Goal: Find contact information: Find contact information

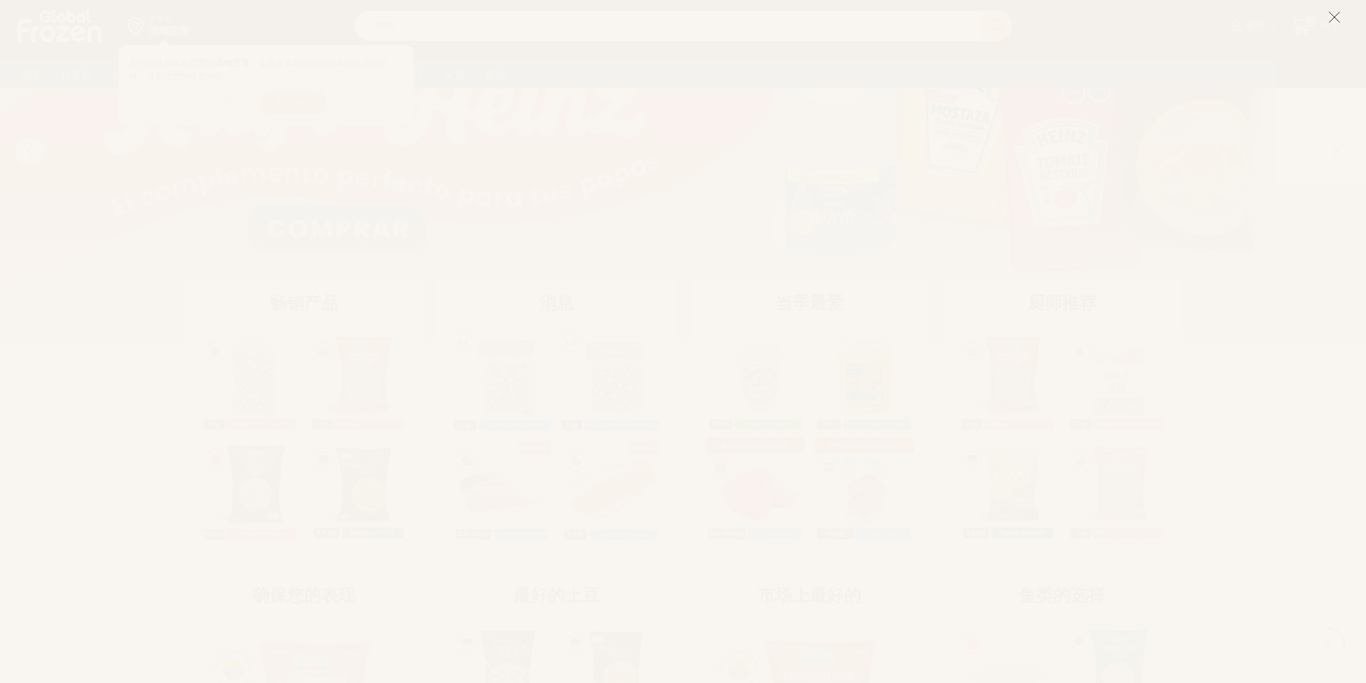
scroll to position [430, 0]
click at [1331, 16] on icon at bounding box center [1334, 17] width 13 height 13
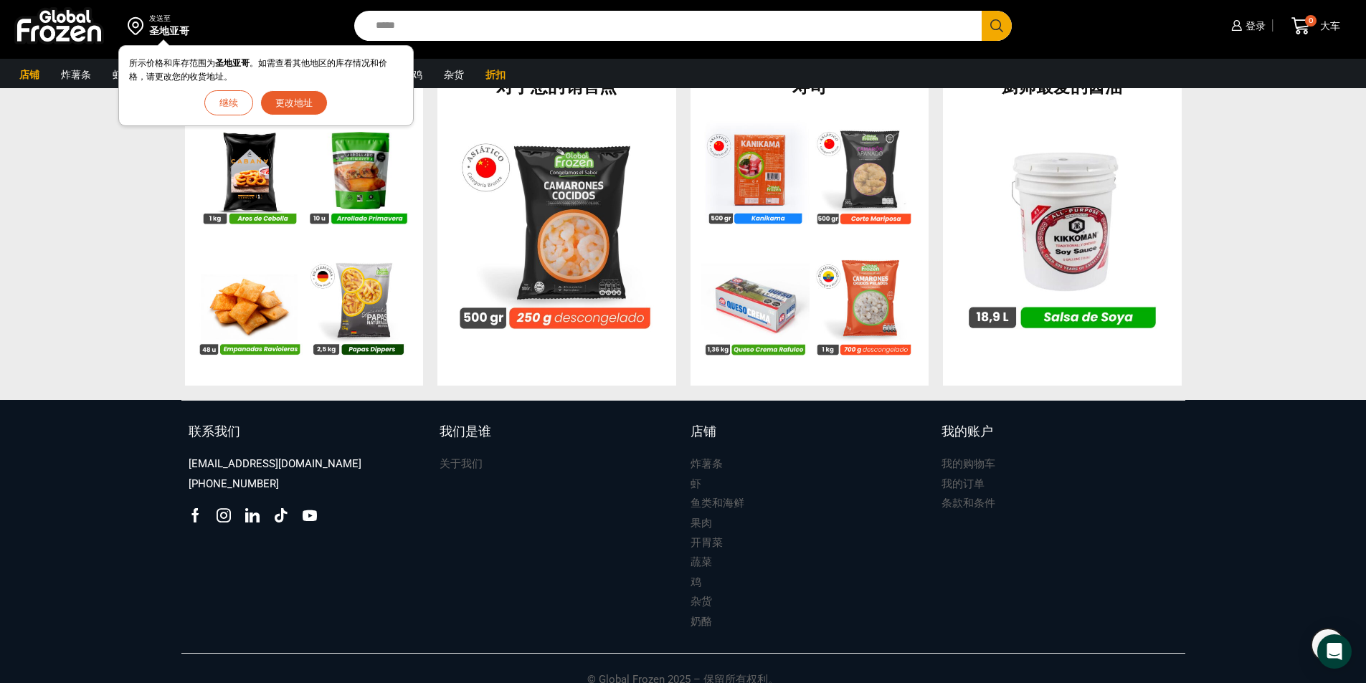
scroll to position [1427, 0]
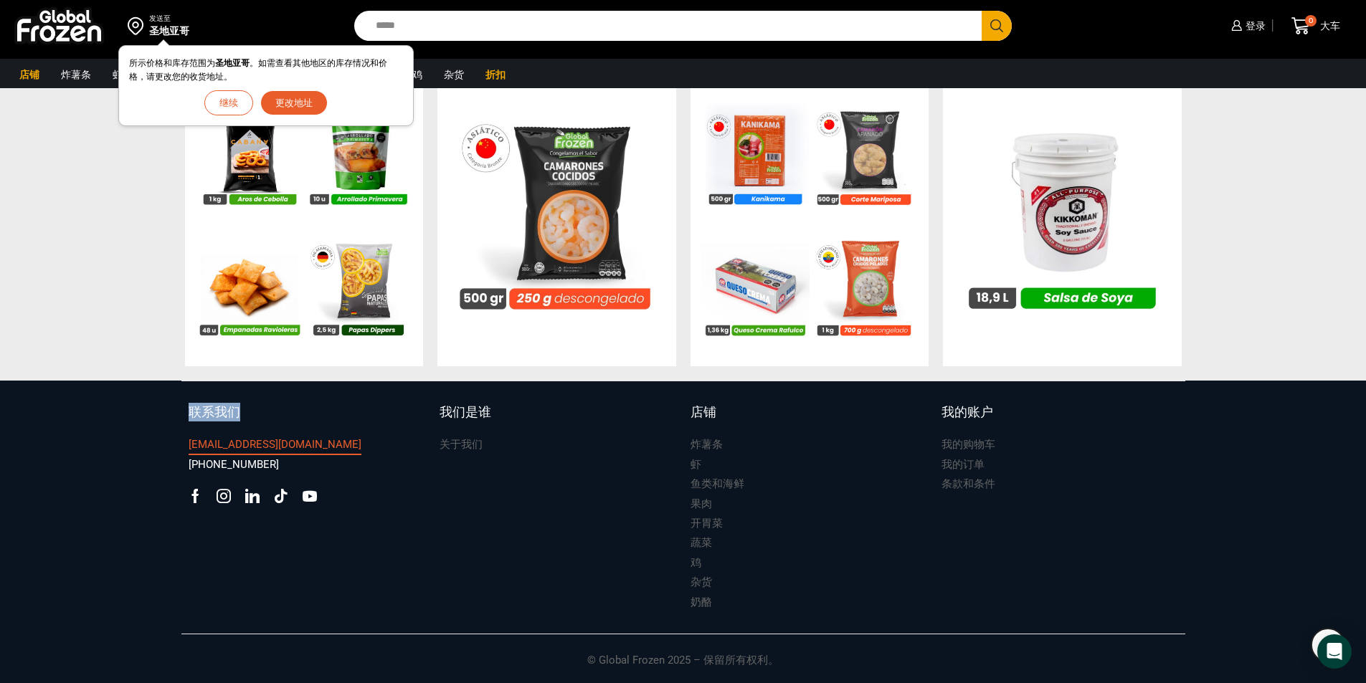
drag, startPoint x: 183, startPoint y: 435, endPoint x: 291, endPoint y: 437, distance: 108.3
click at [291, 437] on div "联系我们 [EMAIL_ADDRESS][DOMAIN_NAME] [PHONE_NUMBER] Facebook 领英" at bounding box center [306, 508] width 251 height 210
click at [300, 422] on link "联系我们" at bounding box center [307, 419] width 237 height 33
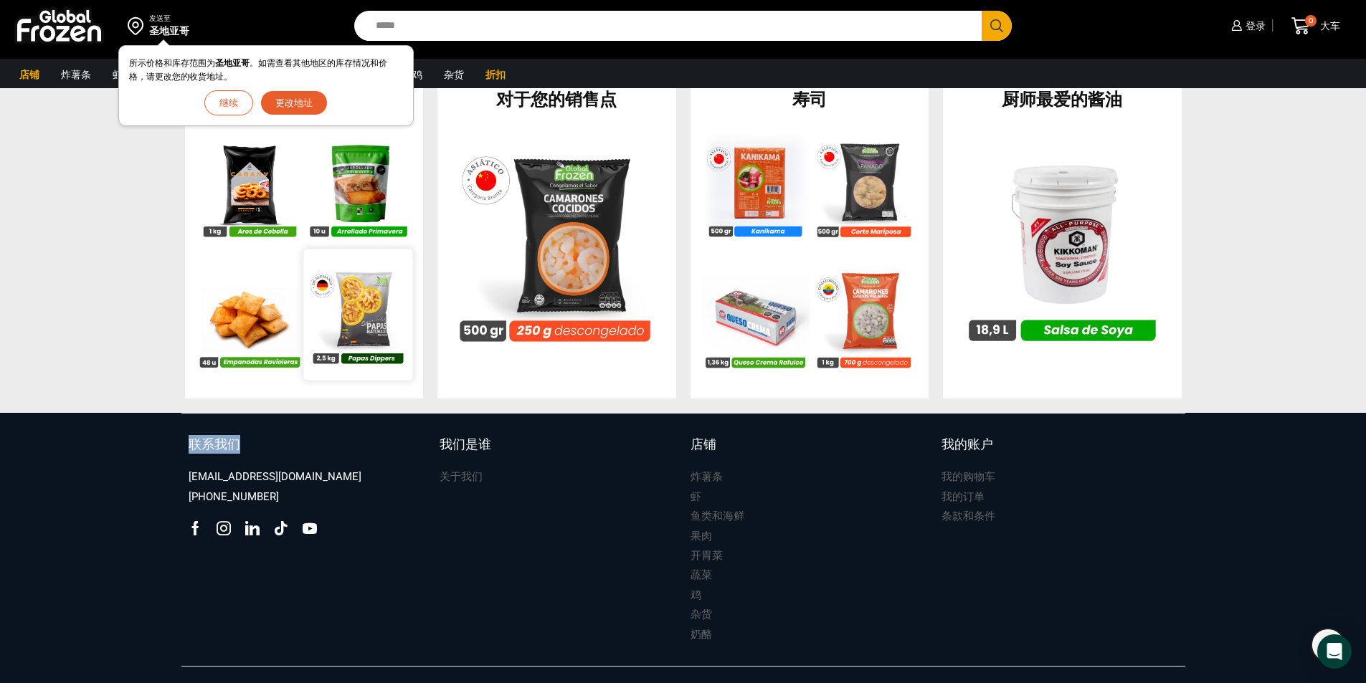
scroll to position [1427, 0]
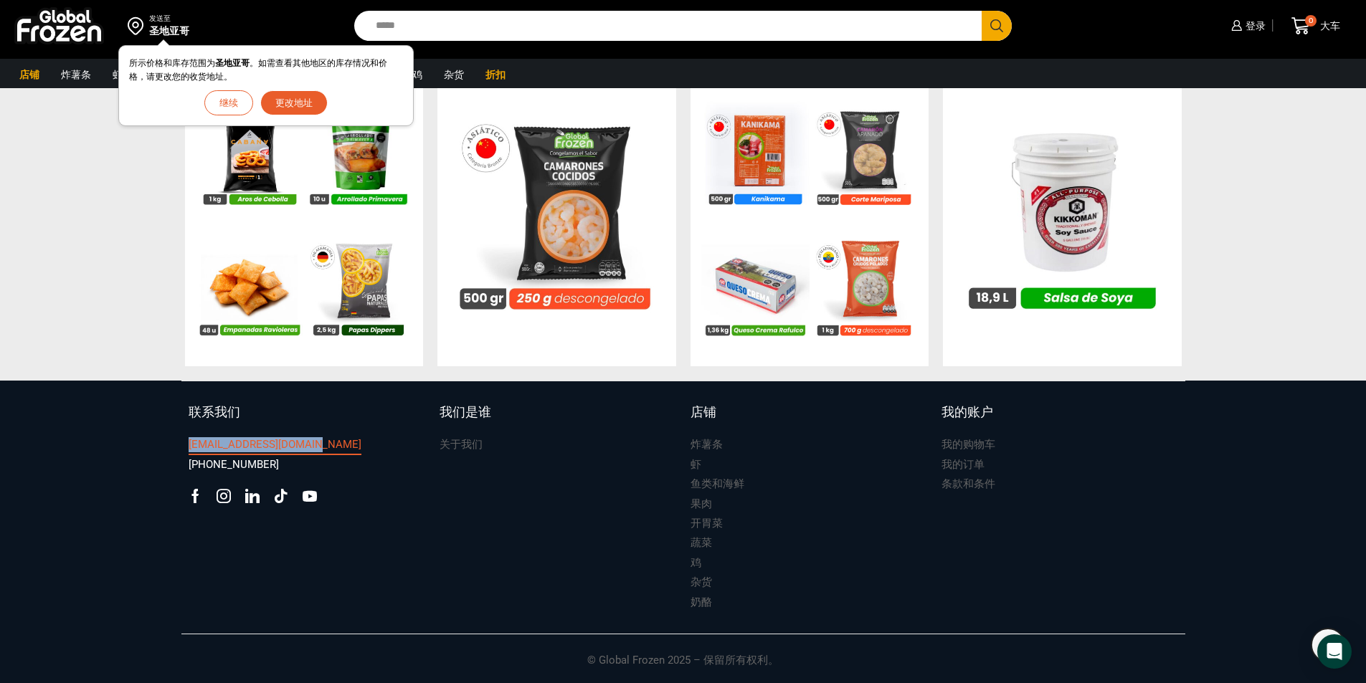
drag, startPoint x: 321, startPoint y: 447, endPoint x: 194, endPoint y: 450, distance: 126.9
click at [189, 447] on div "[EMAIL_ADDRESS][DOMAIN_NAME]" at bounding box center [307, 444] width 237 height 19
drag, startPoint x: 286, startPoint y: 465, endPoint x: 186, endPoint y: 462, distance: 100.4
click at [186, 462] on div "联系我们 [EMAIL_ADDRESS][DOMAIN_NAME] [PHONE_NUMBER] Facebook 领英" at bounding box center [306, 508] width 251 height 210
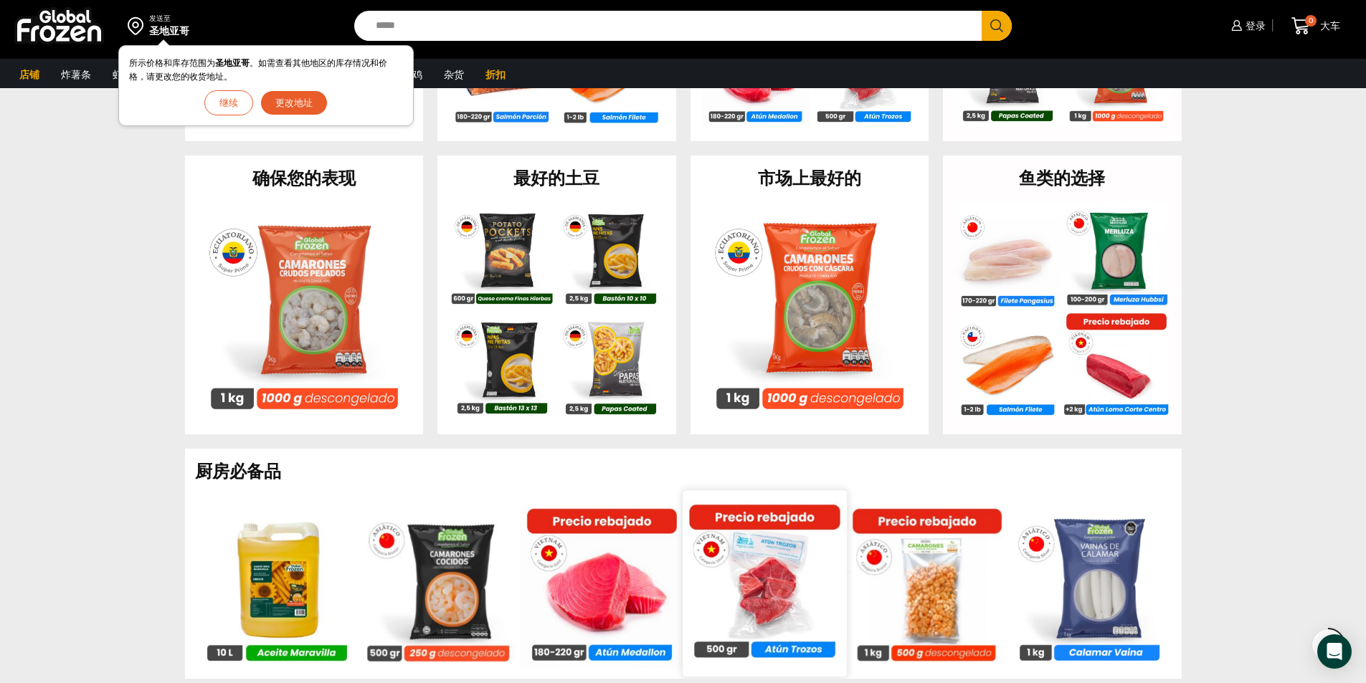
scroll to position [495, 0]
